Goal: Task Accomplishment & Management: Use online tool/utility

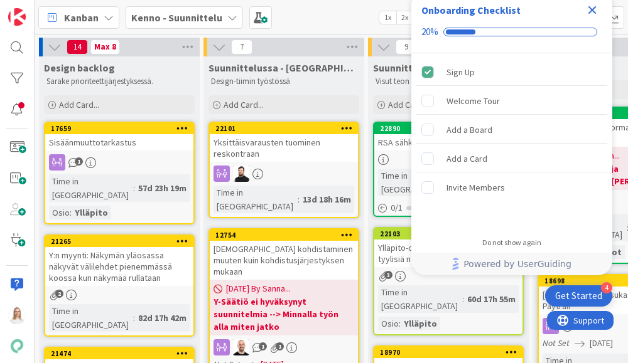
click at [589, 8] on icon "Close Checklist" at bounding box center [592, 10] width 8 height 8
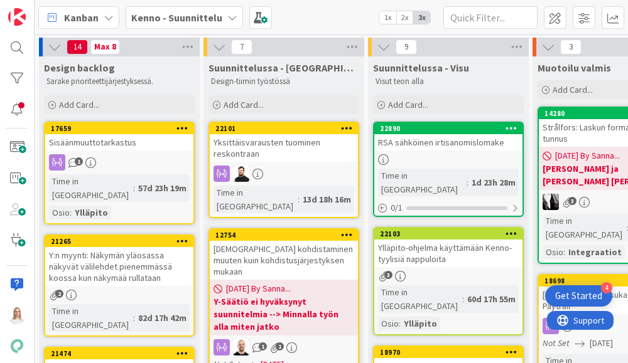
click at [195, 20] on b "Kenno - Suunnittelu" at bounding box center [176, 17] width 91 height 13
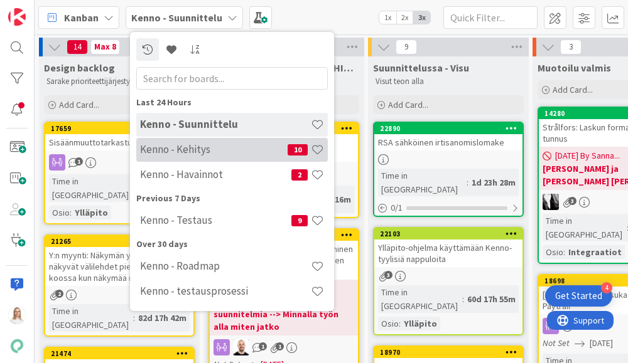
click at [180, 149] on h4 "Kenno - Kehitys" at bounding box center [213, 149] width 147 height 13
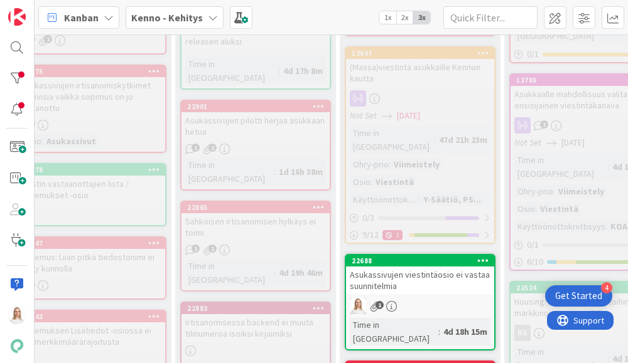
scroll to position [727, 68]
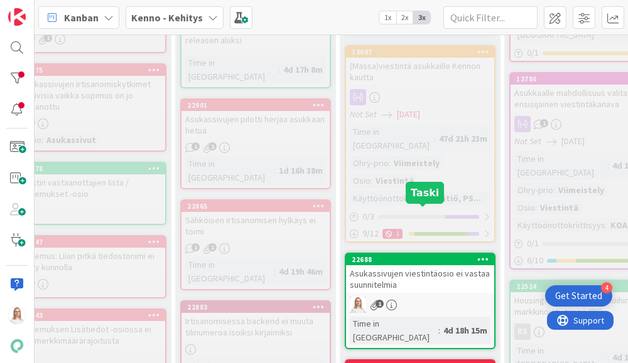
click at [413, 255] on div "22688" at bounding box center [422, 259] width 142 height 9
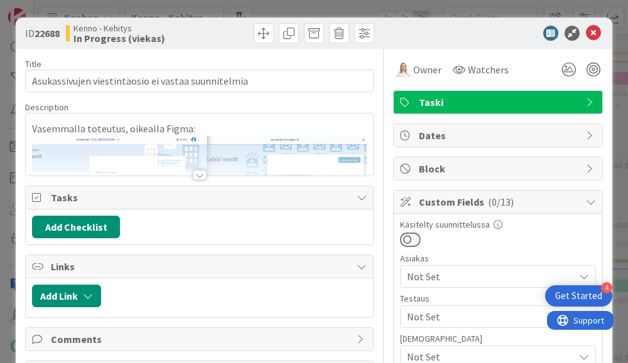
click at [196, 176] on div at bounding box center [200, 175] width 14 height 10
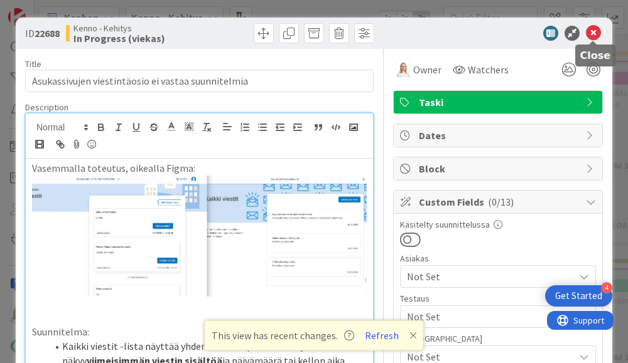
click at [593, 33] on icon at bounding box center [593, 33] width 15 height 15
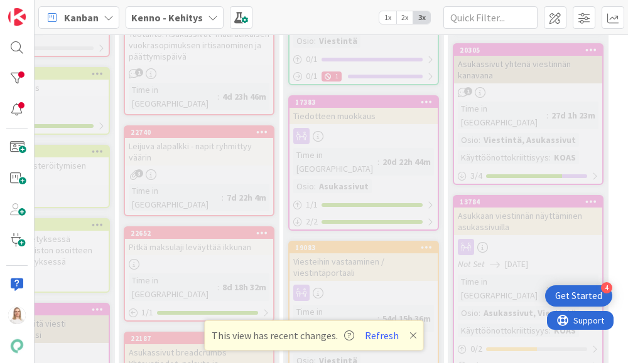
scroll to position [1259, 140]
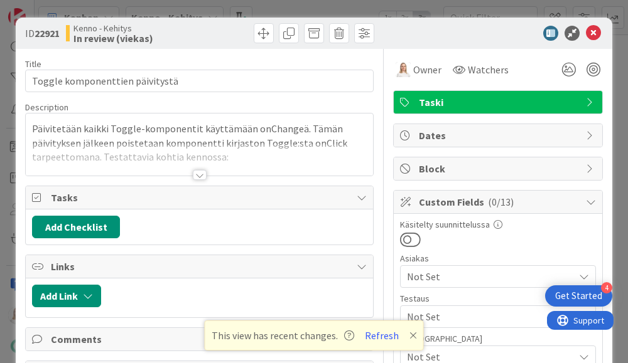
click at [188, 174] on div at bounding box center [199, 160] width 347 height 32
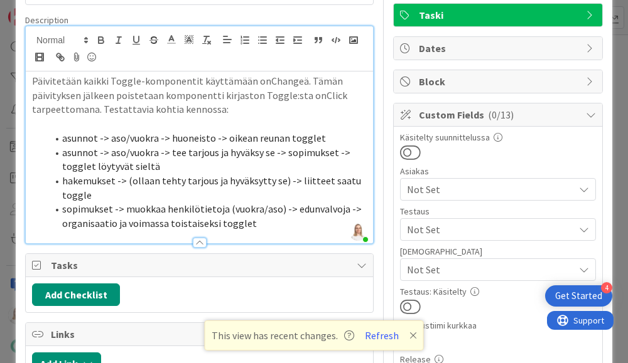
scroll to position [88, 0]
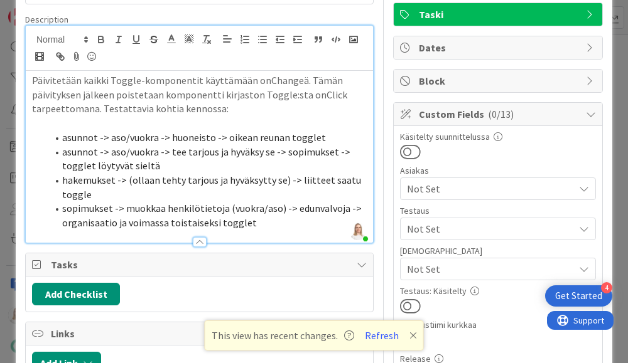
click at [259, 225] on li "sopimukset -> muokkaa henkilötietoja (vuokra/aso) -> edunvalvoja -> organisaati…" at bounding box center [206, 215] width 319 height 28
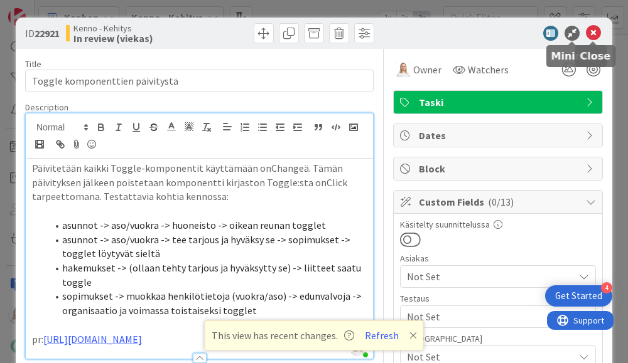
scroll to position [0, 0]
click at [591, 27] on icon at bounding box center [593, 33] width 15 height 15
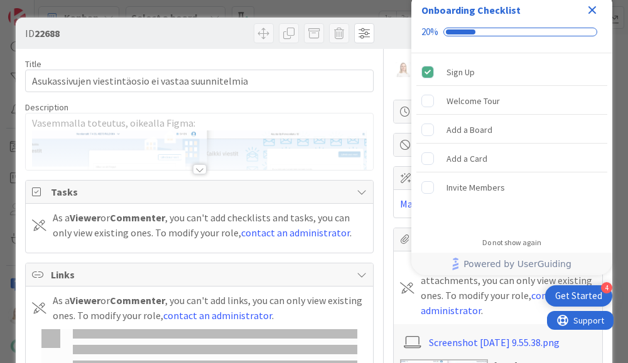
click at [591, 9] on icon "Close Checklist" at bounding box center [592, 10] width 8 height 8
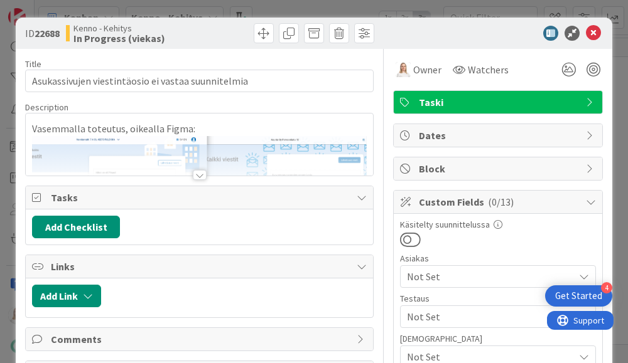
click at [200, 175] on div at bounding box center [200, 175] width 14 height 10
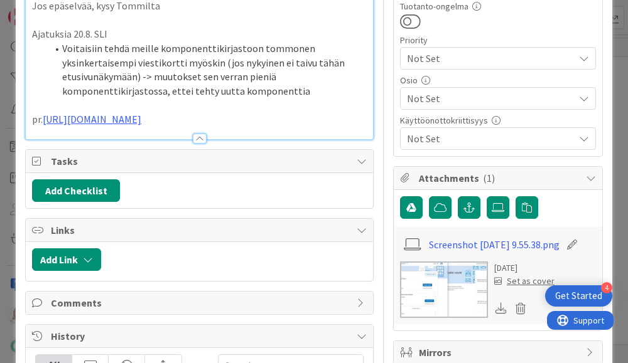
scroll to position [596, 0]
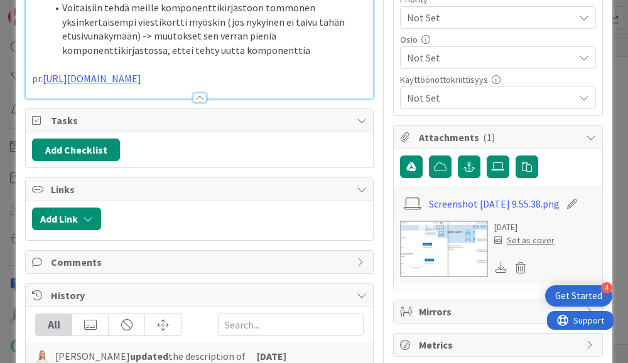
click at [306, 58] on li "Voitaisiin tehdä meille komponenttikirjastoon tommonen yksinkertaisempi viestik…" at bounding box center [206, 29] width 319 height 57
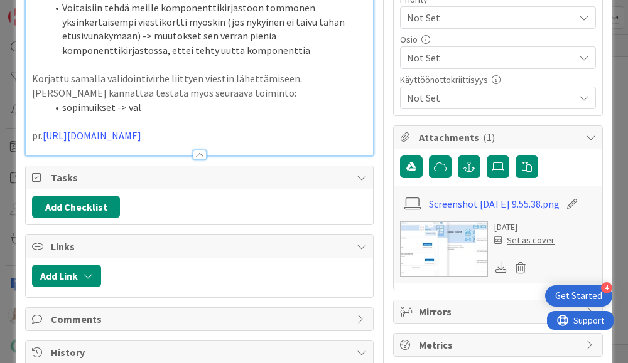
click at [95, 115] on li "sopimuikset -> val" at bounding box center [206, 107] width 319 height 14
click at [140, 115] on li "sopimukset -> val" at bounding box center [206, 107] width 319 height 14
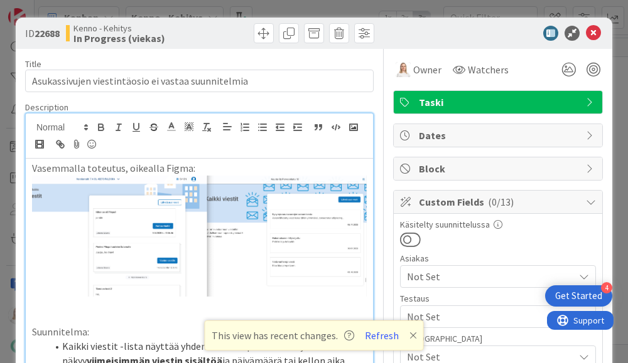
scroll to position [0, 0]
click at [595, 31] on icon at bounding box center [593, 33] width 15 height 15
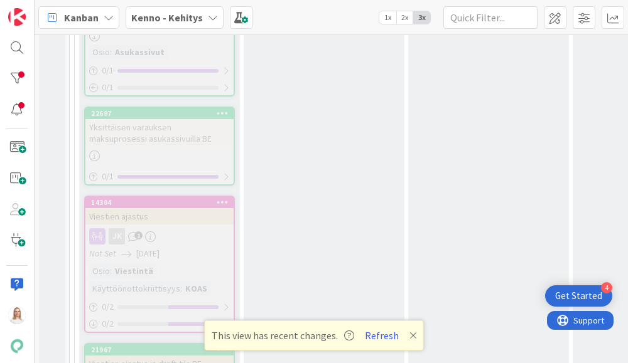
scroll to position [2663, 0]
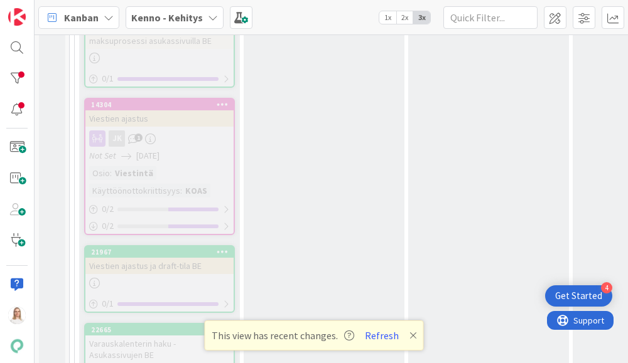
click at [409, 336] on icon at bounding box center [413, 336] width 8 height 10
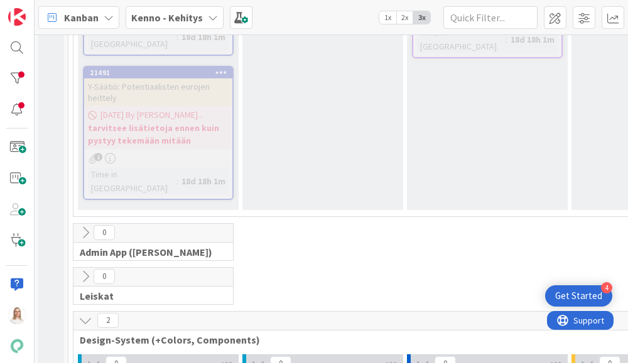
scroll to position [7132, 1]
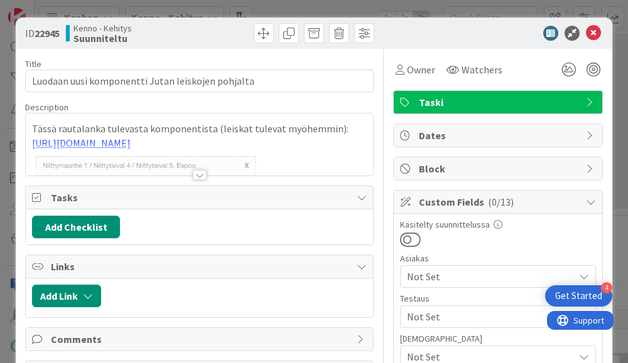
click at [196, 173] on div at bounding box center [200, 175] width 14 height 10
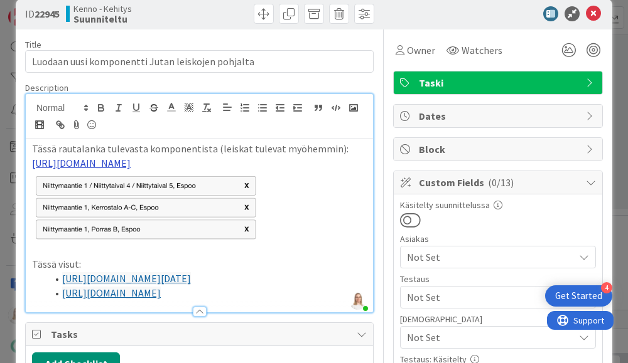
scroll to position [20, 0]
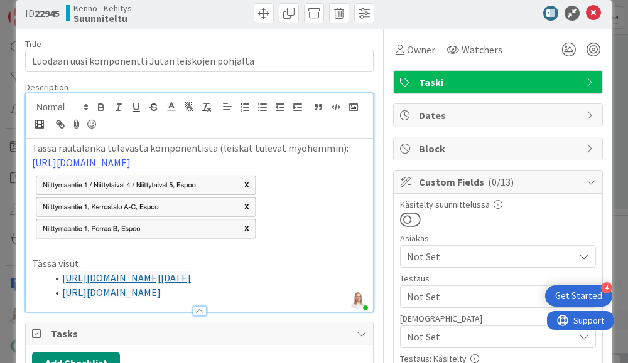
drag, startPoint x: 90, startPoint y: 159, endPoint x: 257, endPoint y: 214, distance: 175.9
click at [257, 169] on p "Tässä rautalanka tulevasta komponentista (leiskat tulevat myöhemmin): [URL][DOM…" at bounding box center [199, 155] width 335 height 28
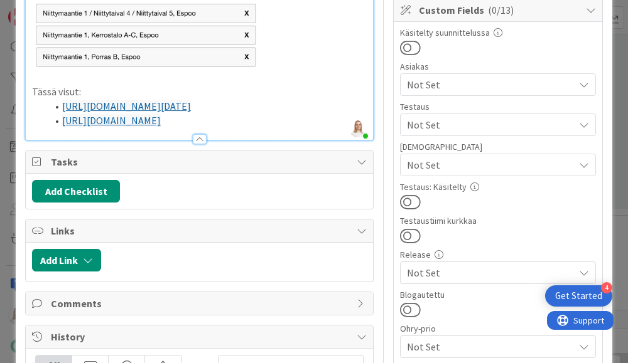
scroll to position [194, 0]
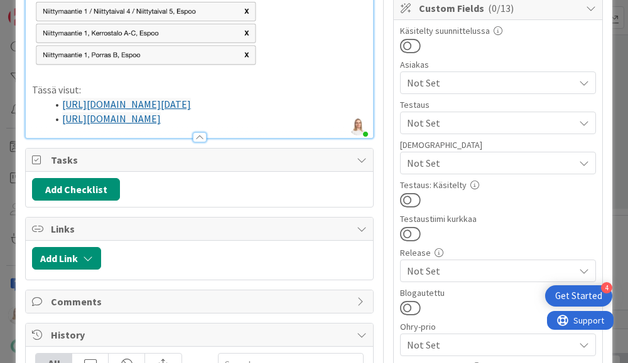
drag, startPoint x: 60, startPoint y: 156, endPoint x: 285, endPoint y: 166, distance: 224.9
click at [285, 112] on li "[URL][DOMAIN_NAME][DATE]" at bounding box center [206, 104] width 319 height 14
copy link "[URL][DOMAIN_NAME][DATE]"
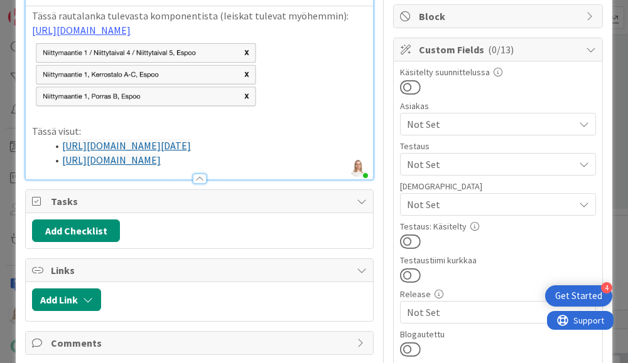
scroll to position [115, 0]
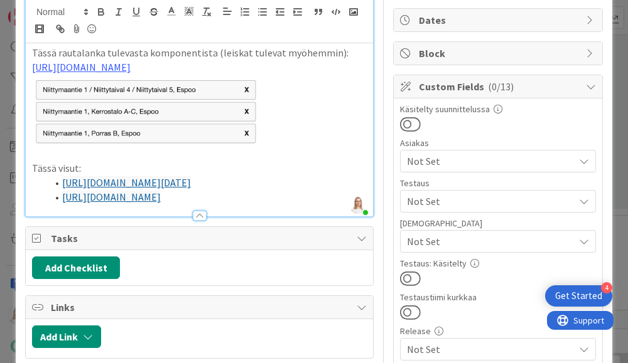
click at [286, 147] on p at bounding box center [199, 110] width 335 height 73
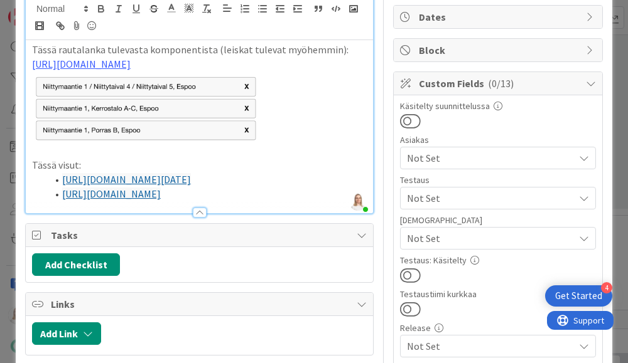
scroll to position [151, 0]
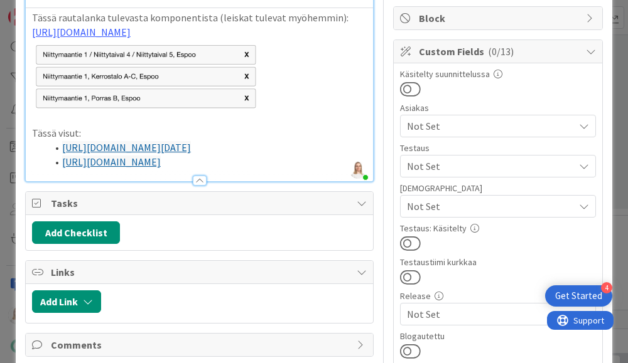
click at [161, 168] on link "[URL][DOMAIN_NAME]" at bounding box center [111, 162] width 99 height 13
click at [213, 264] on link "[URL][DOMAIN_NAME]" at bounding box center [181, 269] width 86 height 16
